Goal: Task Accomplishment & Management: Use online tool/utility

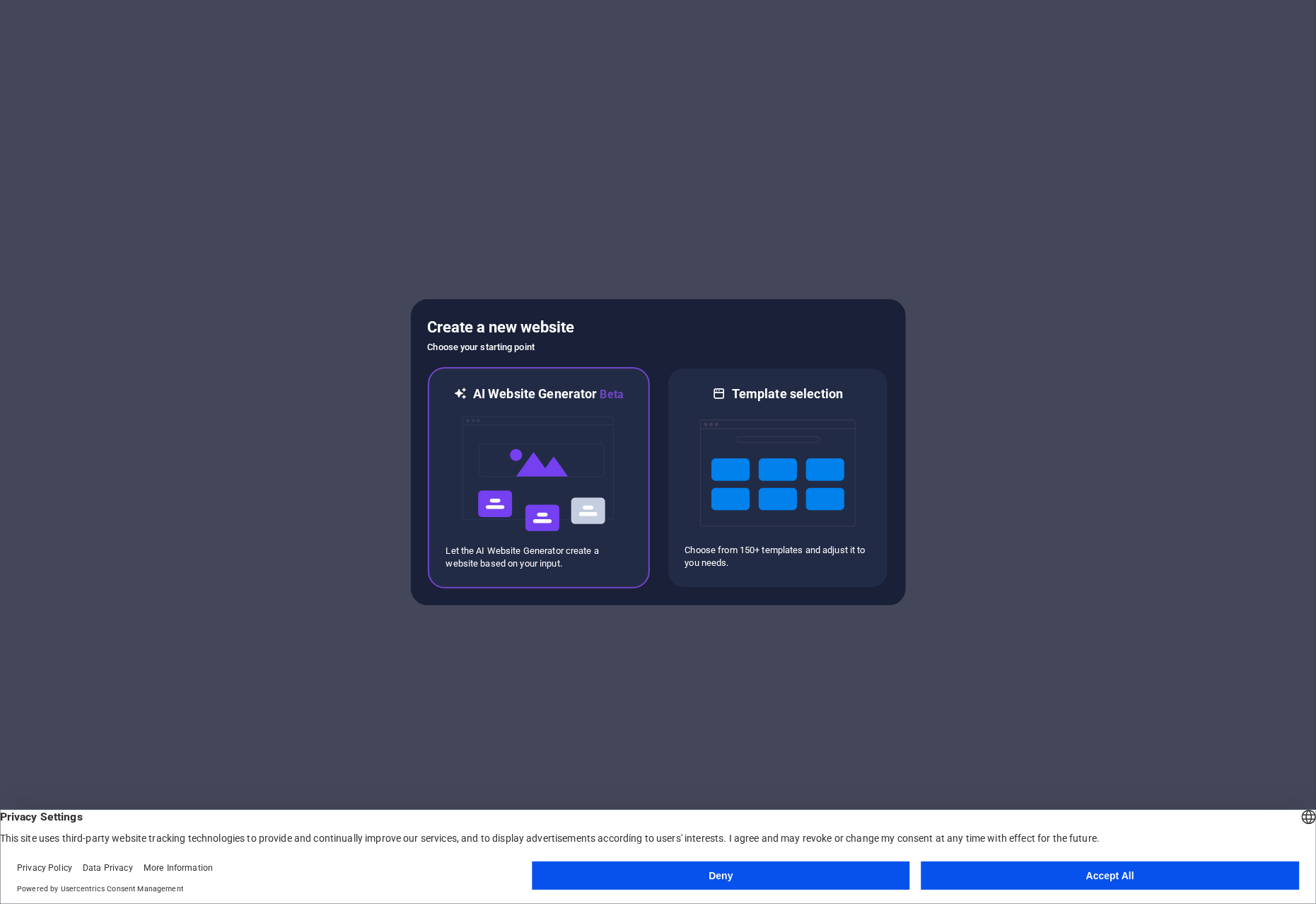
click at [530, 480] on img at bounding box center [539, 473] width 155 height 141
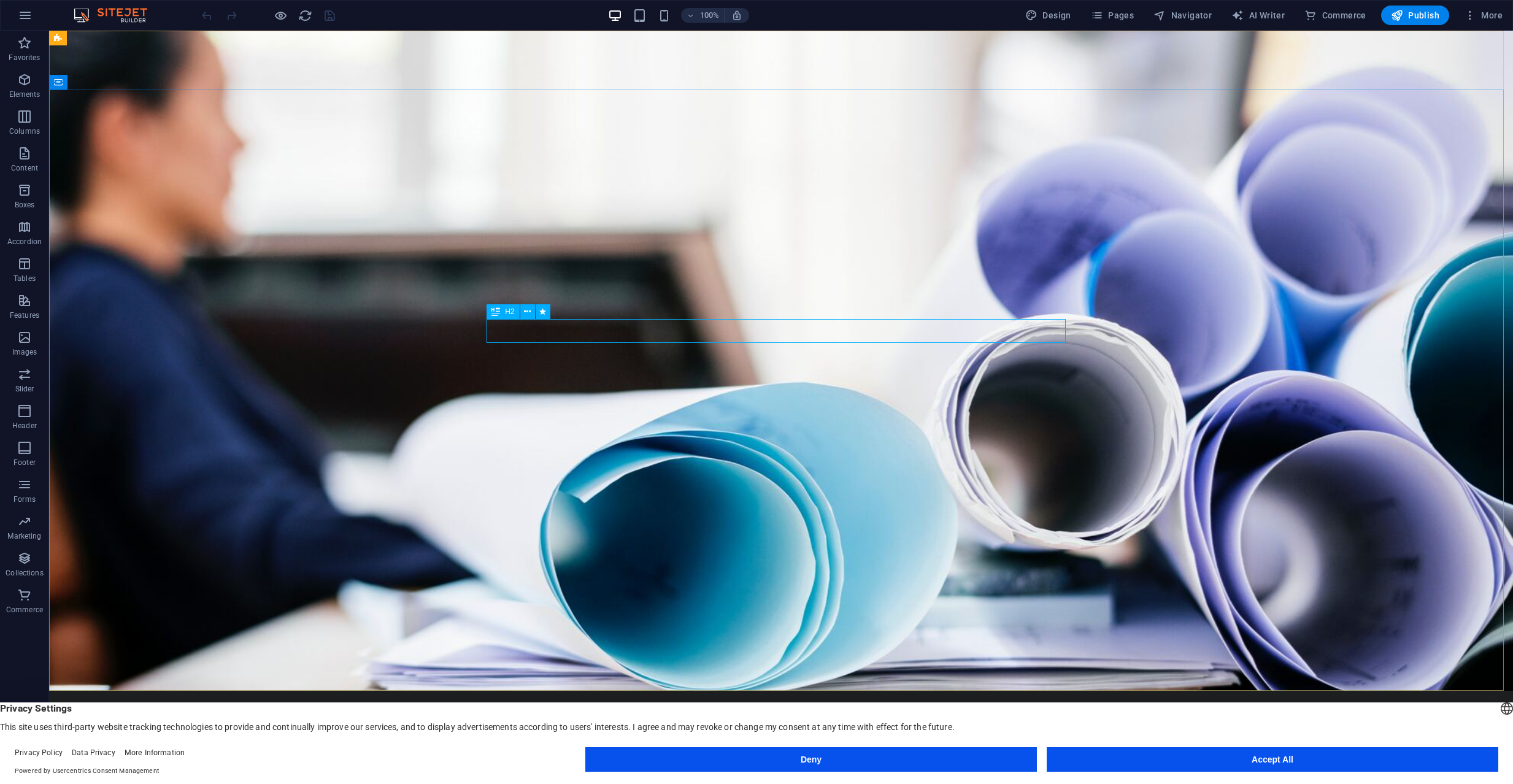
click at [494, 315] on icon at bounding box center [495, 312] width 8 height 15
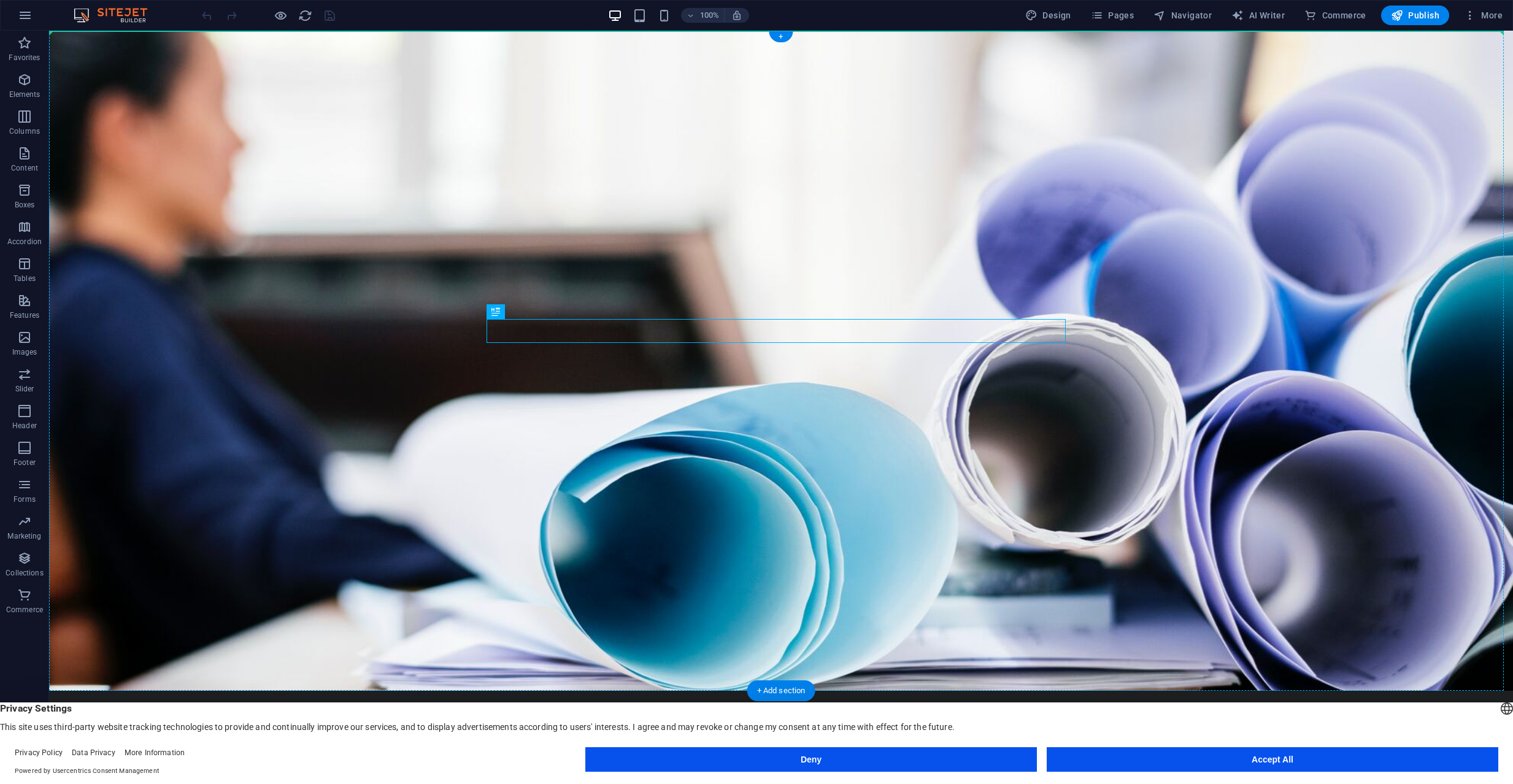
drag, startPoint x: 543, startPoint y: 346, endPoint x: 494, endPoint y: 289, distance: 75.2
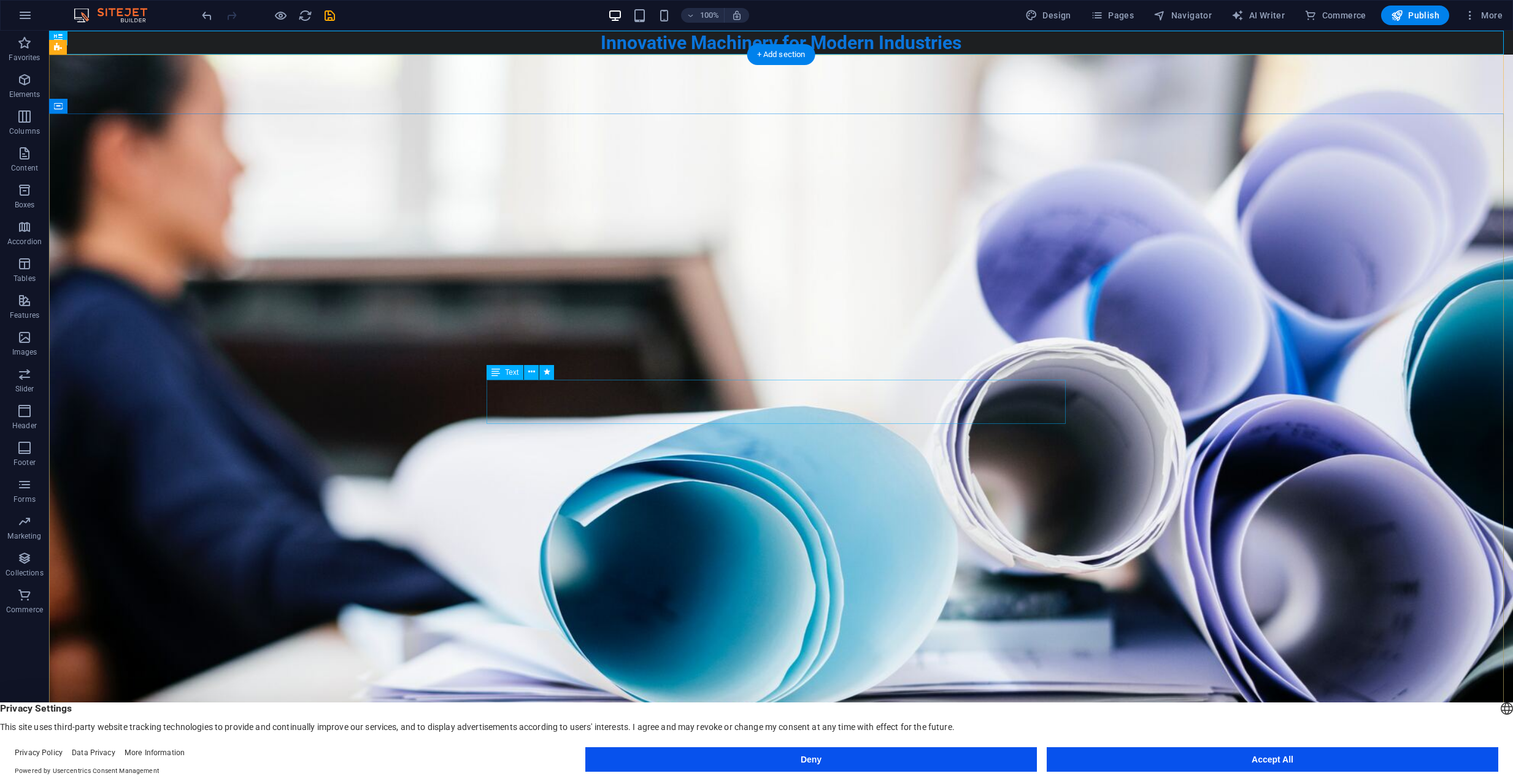
drag, startPoint x: 705, startPoint y: 42, endPoint x: 680, endPoint y: 369, distance: 328.0
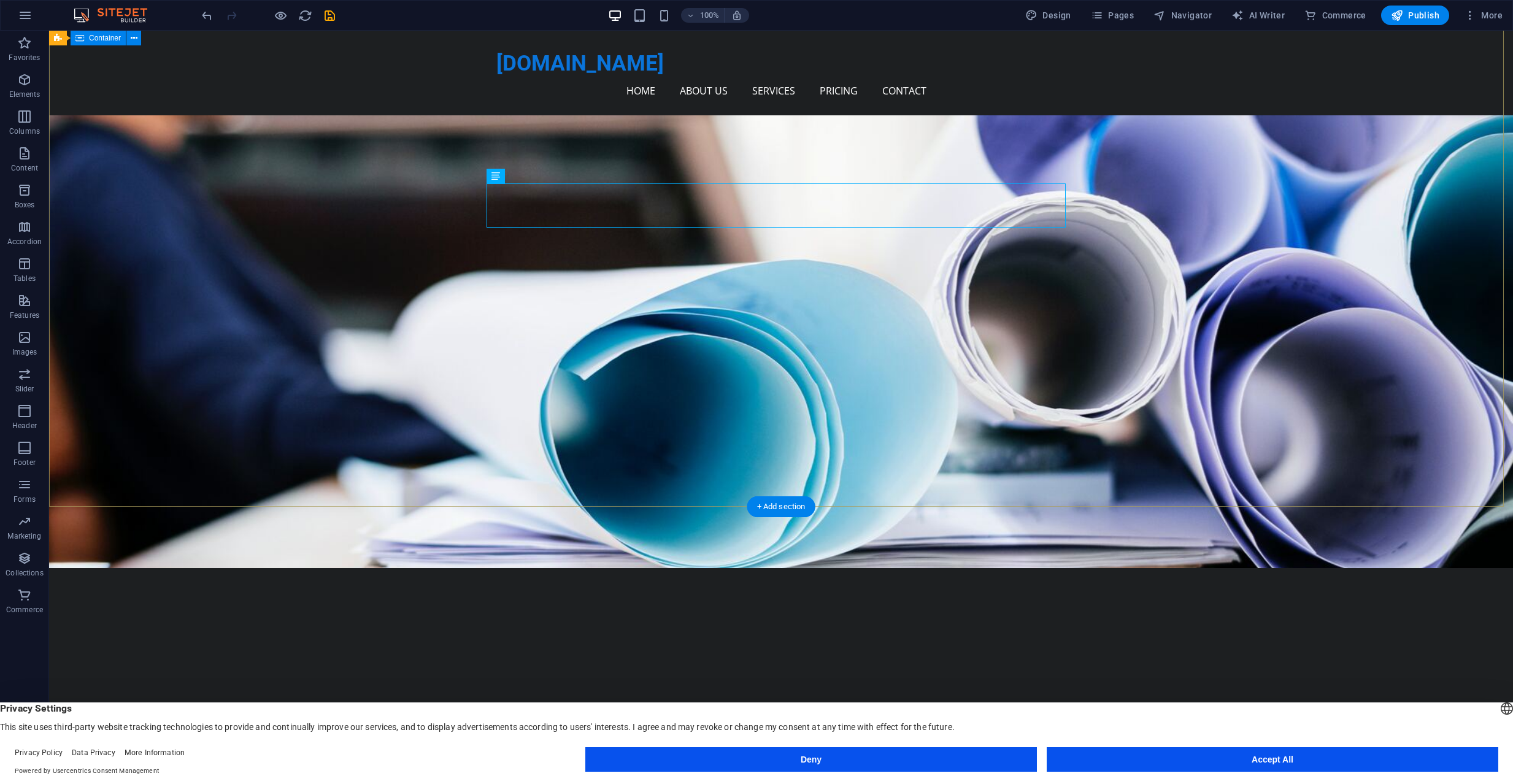
scroll to position [307, 0]
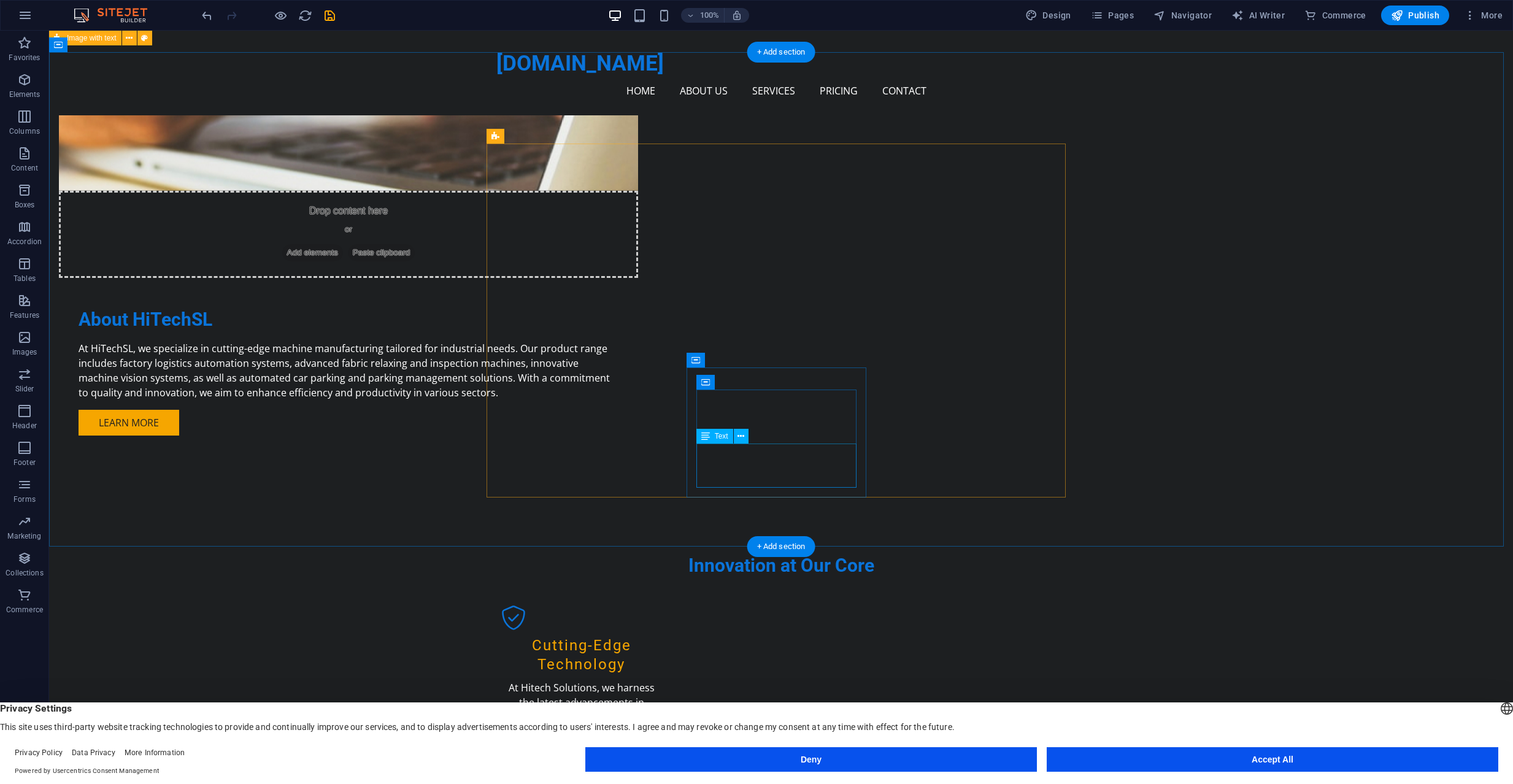
scroll to position [1411, 0]
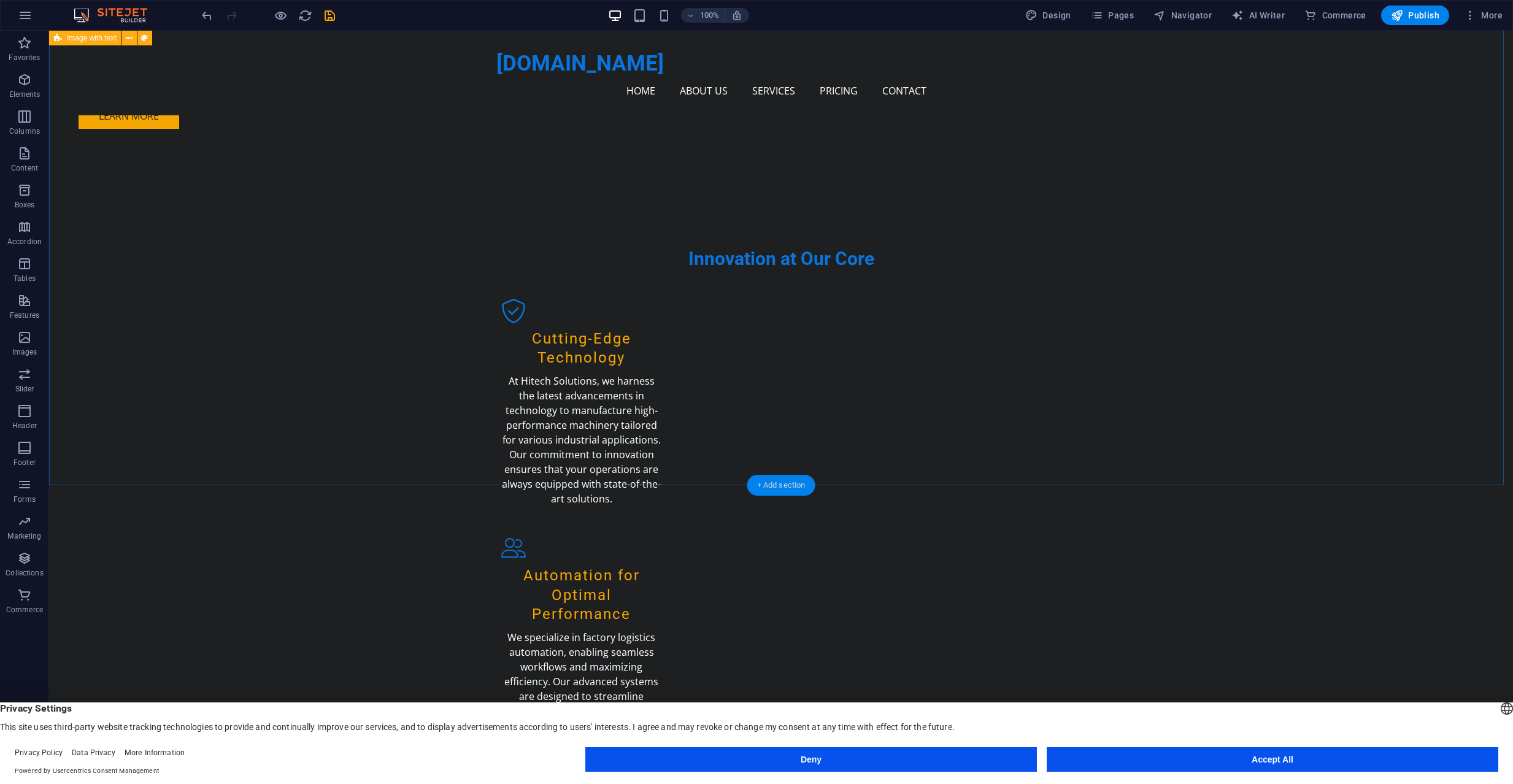
click at [784, 483] on div "+ Add section" at bounding box center [781, 485] width 68 height 21
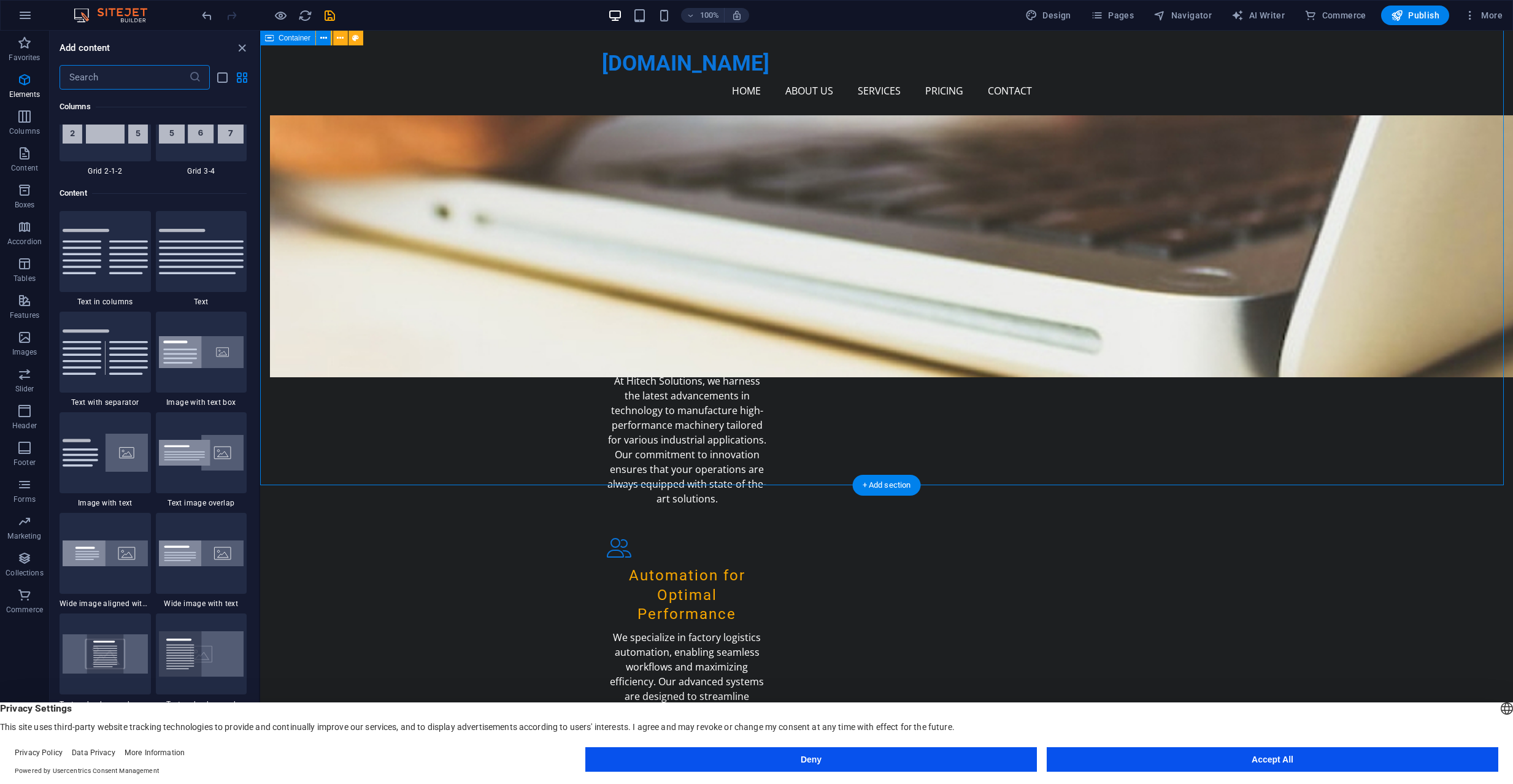
scroll to position [2146, 0]
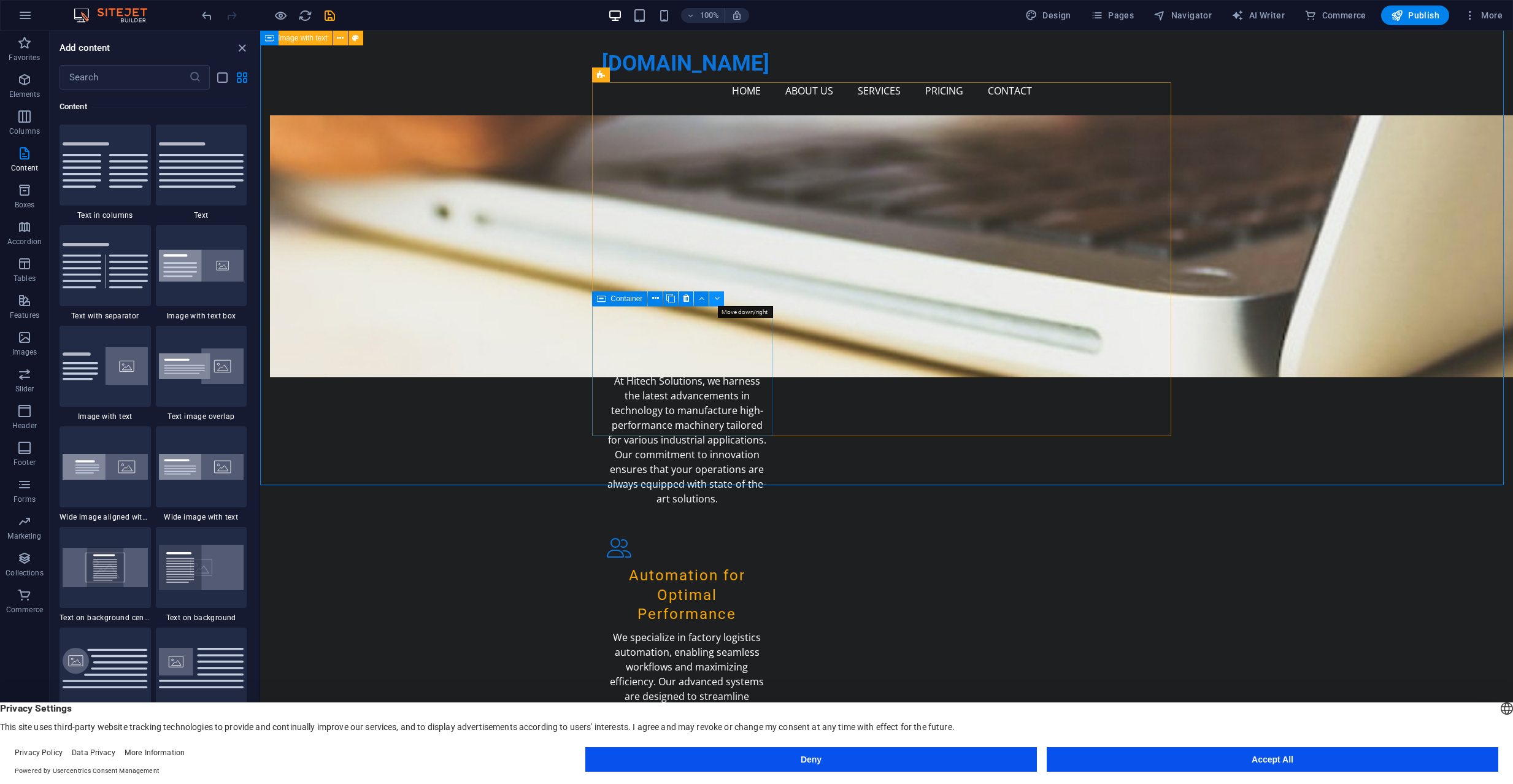
click at [714, 300] on icon at bounding box center [717, 298] width 5 height 13
click at [703, 276] on icon at bounding box center [705, 276] width 7 height 13
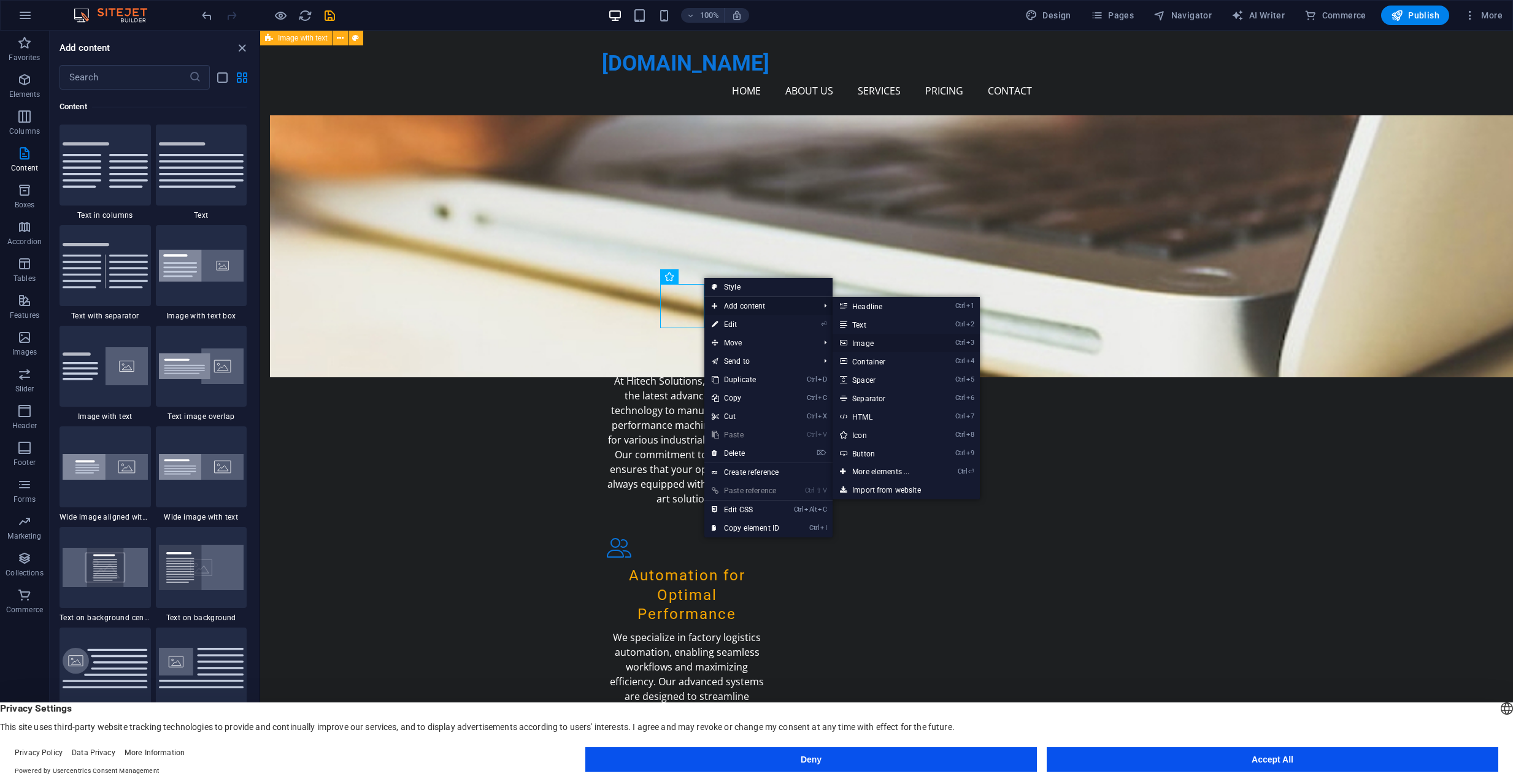
click at [874, 340] on link "Ctrl 3 Image" at bounding box center [883, 343] width 101 height 18
